Goal: Entertainment & Leisure: Consume media (video, audio)

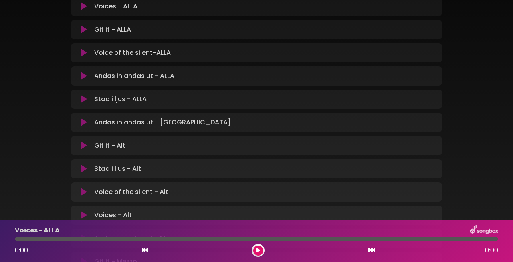
scroll to position [178, 0]
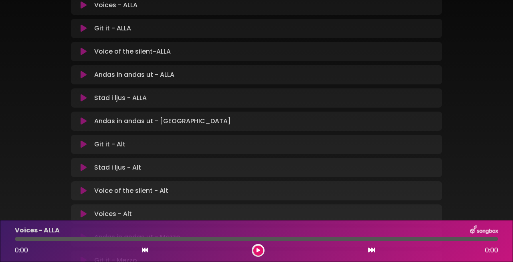
click at [83, 141] on icon at bounding box center [83, 145] width 6 height 8
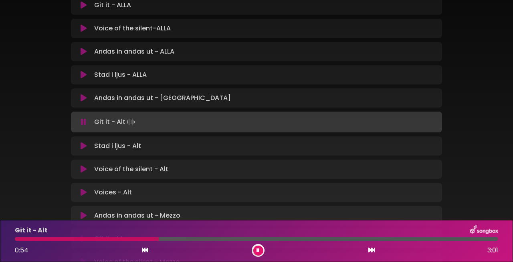
scroll to position [187, 0]
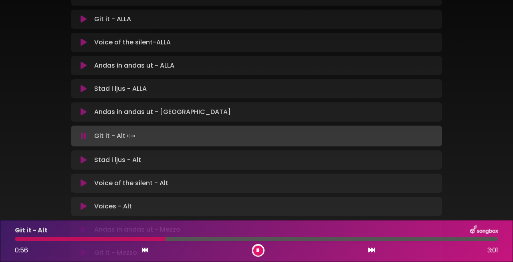
drag, startPoint x: 157, startPoint y: 239, endPoint x: 64, endPoint y: 238, distance: 93.3
click at [63, 239] on div at bounding box center [256, 239] width 483 height 4
click at [47, 239] on div at bounding box center [256, 239] width 483 height 4
click at [25, 239] on div at bounding box center [31, 239] width 32 height 4
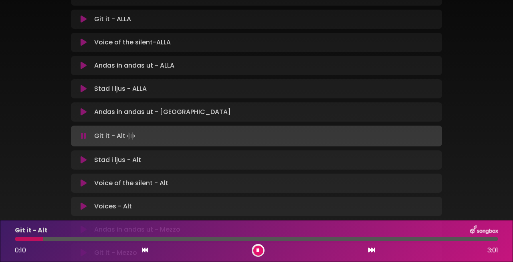
click at [19, 240] on div at bounding box center [29, 239] width 28 height 4
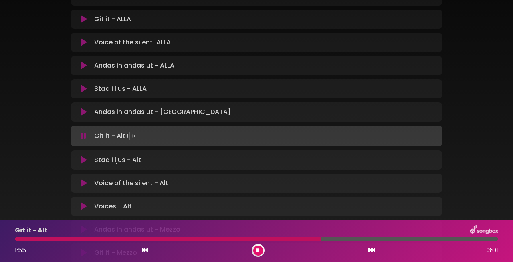
click at [307, 240] on div at bounding box center [168, 239] width 306 height 4
click at [296, 239] on div at bounding box center [168, 239] width 306 height 4
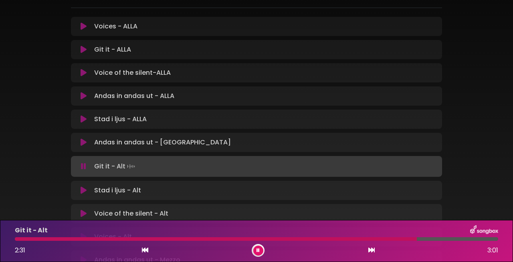
scroll to position [159, 0]
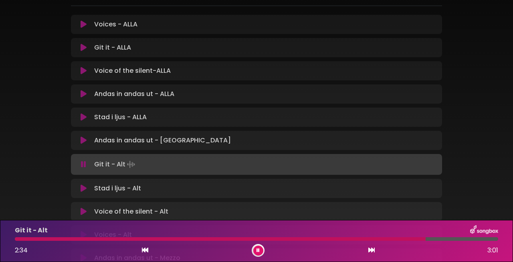
click at [83, 137] on icon at bounding box center [83, 141] width 6 height 8
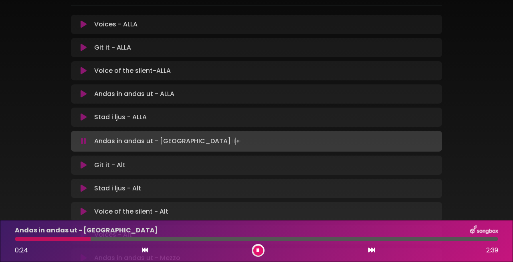
click at [57, 239] on div at bounding box center [53, 239] width 76 height 4
click at [47, 239] on div at bounding box center [37, 239] width 45 height 4
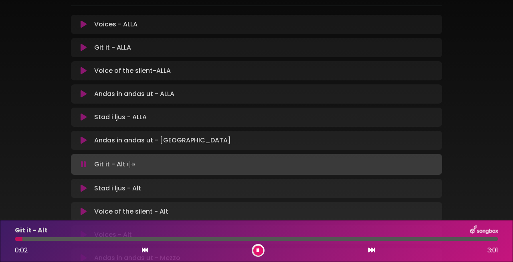
click at [85, 185] on icon at bounding box center [83, 189] width 6 height 8
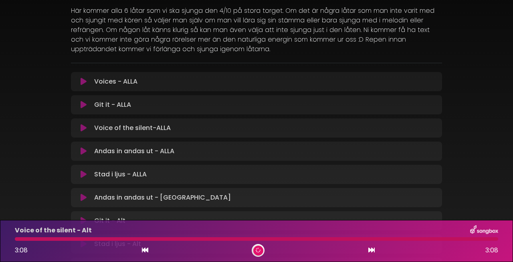
scroll to position [105, 0]
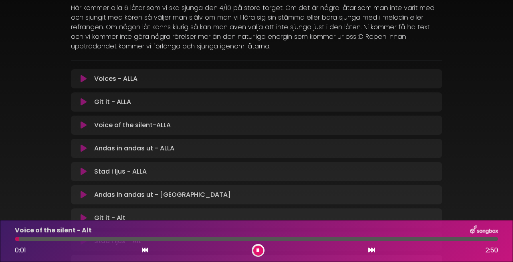
click at [83, 168] on icon at bounding box center [83, 172] width 6 height 8
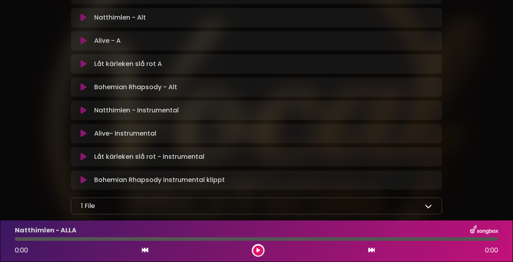
scroll to position [392, 0]
